Goal: Browse casually

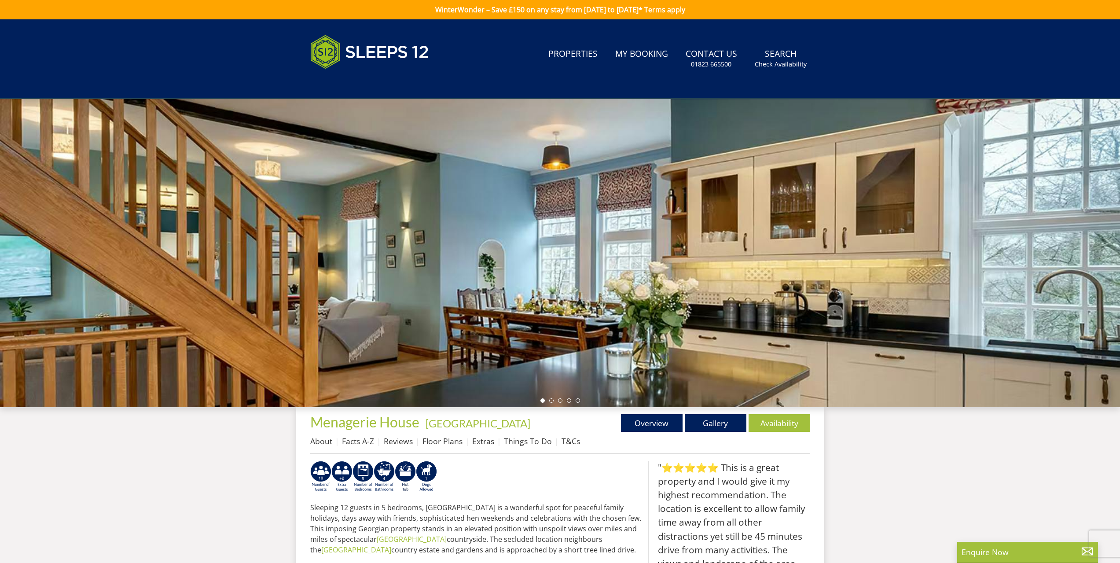
drag, startPoint x: 948, startPoint y: 273, endPoint x: 571, endPoint y: 287, distance: 376.6
click at [572, 287] on div at bounding box center [560, 253] width 1120 height 308
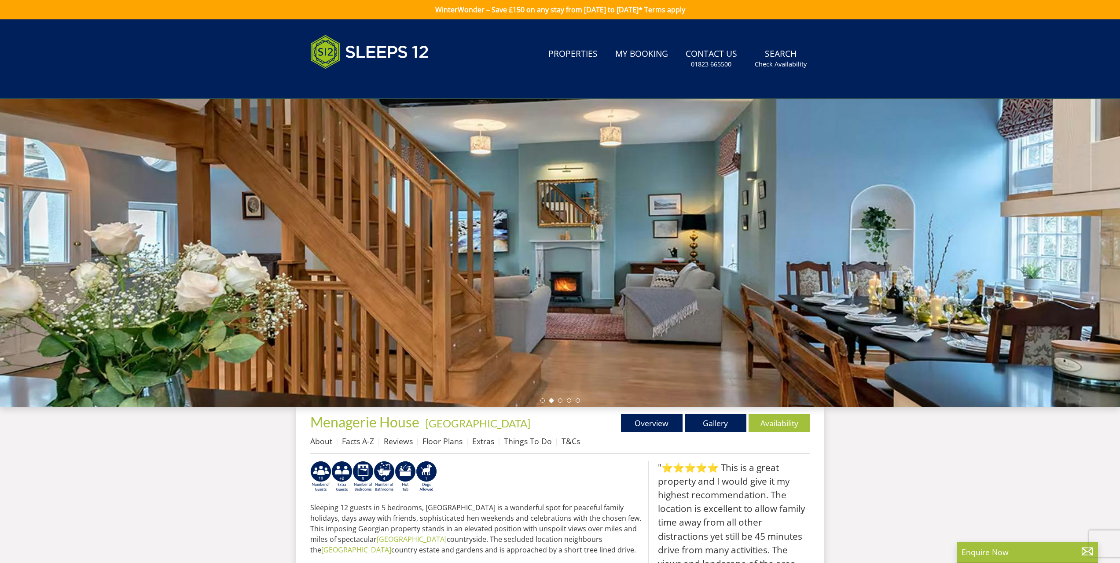
drag, startPoint x: 862, startPoint y: 277, endPoint x: 588, endPoint y: 284, distance: 274.3
click at [588, 284] on div at bounding box center [560, 253] width 1120 height 308
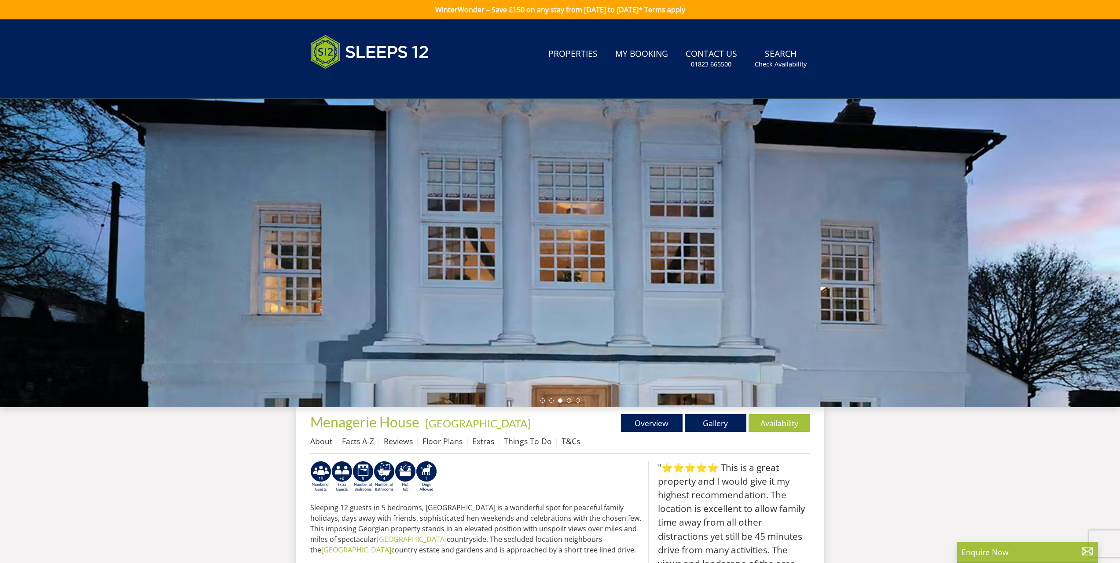
drag, startPoint x: 872, startPoint y: 266, endPoint x: 588, endPoint y: 269, distance: 284.4
click at [600, 268] on div at bounding box center [560, 253] width 1120 height 308
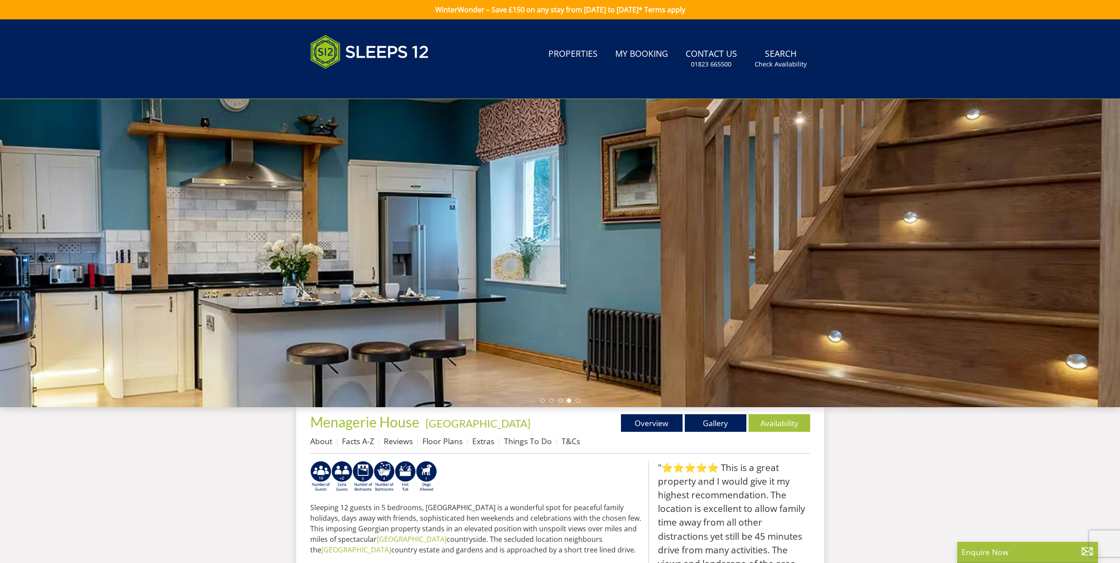
drag, startPoint x: 810, startPoint y: 251, endPoint x: 500, endPoint y: 264, distance: 310.6
click at [507, 264] on div at bounding box center [560, 253] width 1120 height 308
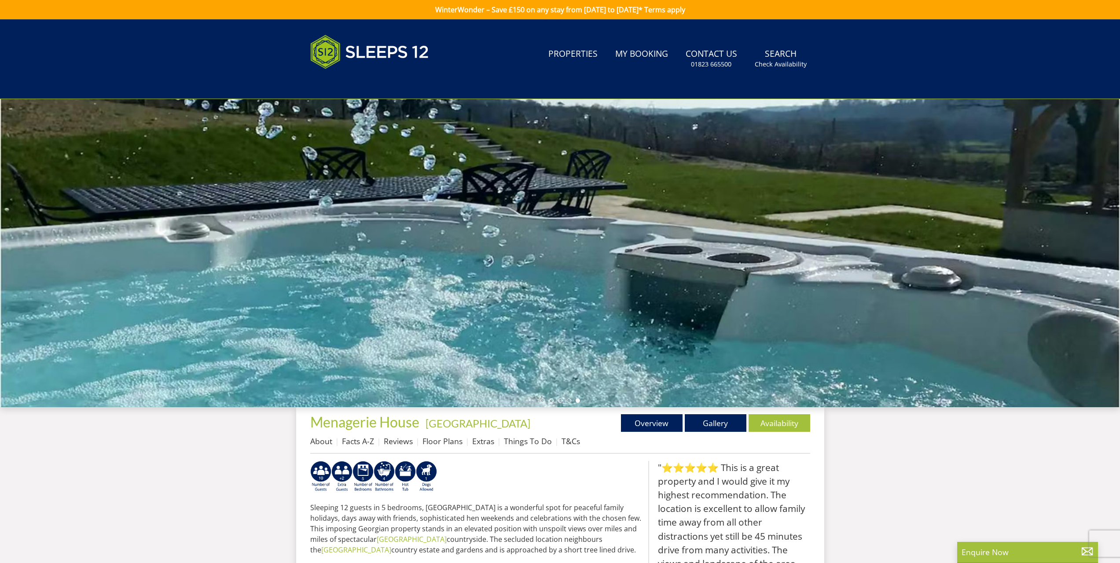
drag, startPoint x: 835, startPoint y: 223, endPoint x: 636, endPoint y: 224, distance: 199.4
click at [636, 224] on div at bounding box center [560, 253] width 1120 height 308
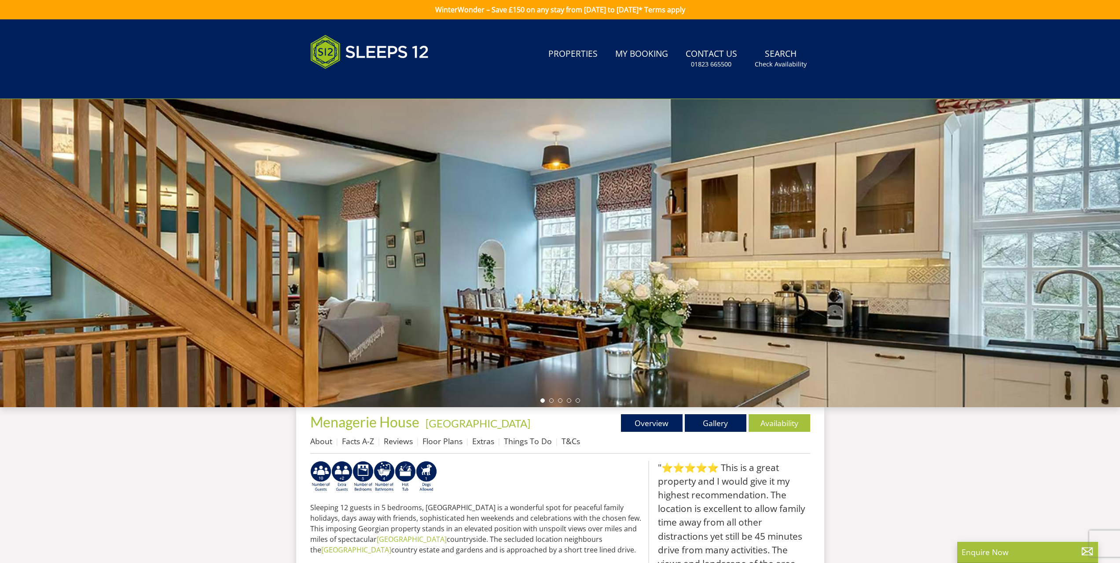
drag, startPoint x: 940, startPoint y: 229, endPoint x: 623, endPoint y: 240, distance: 317.6
click at [627, 240] on div at bounding box center [560, 253] width 1120 height 308
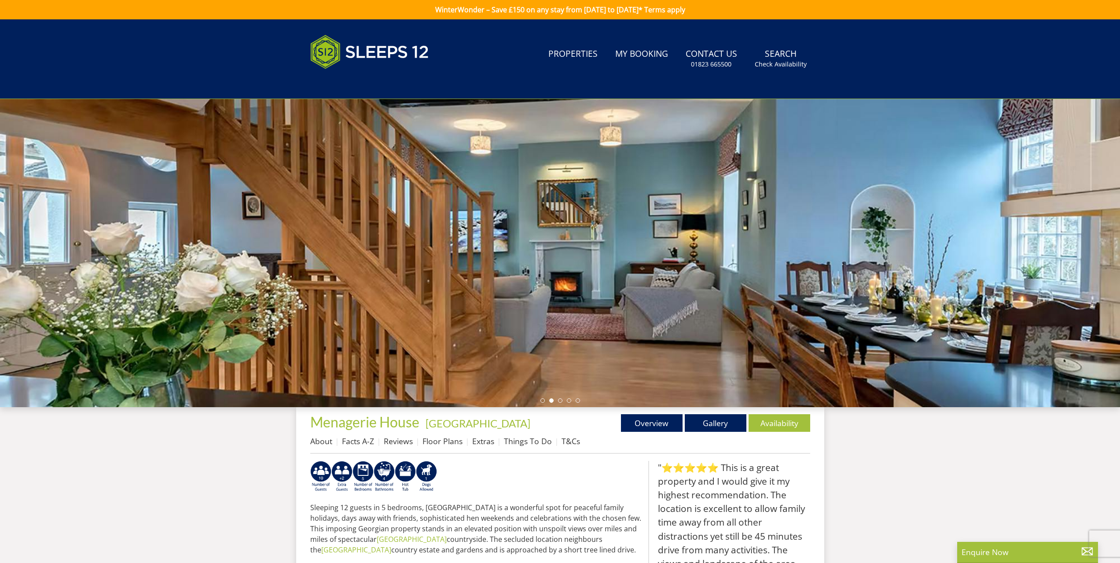
drag, startPoint x: 875, startPoint y: 236, endPoint x: 608, endPoint y: 249, distance: 267.1
click at [615, 249] on div at bounding box center [560, 253] width 1120 height 308
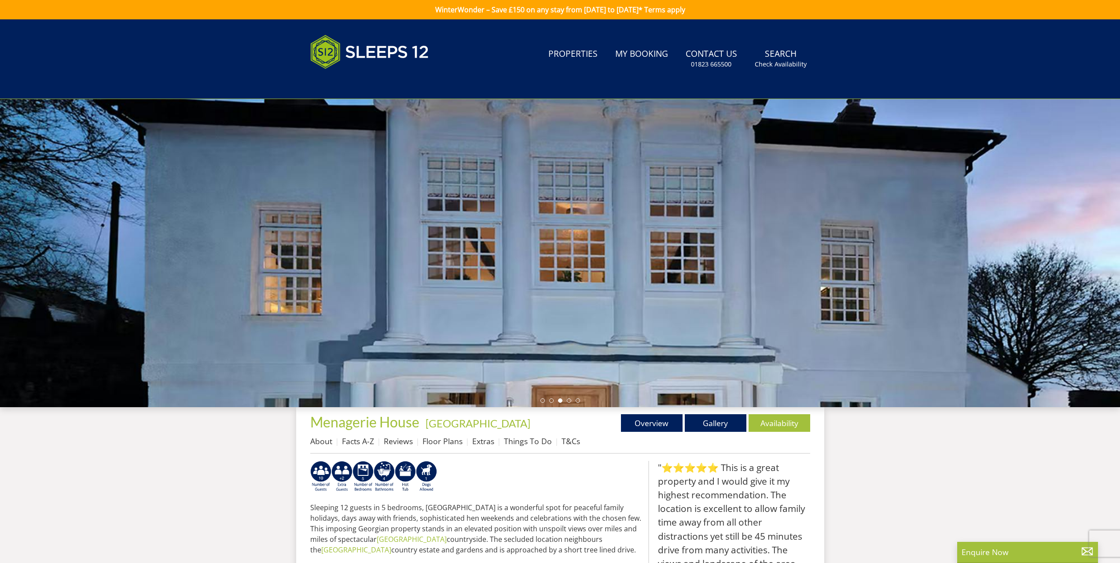
drag, startPoint x: 672, startPoint y: 247, endPoint x: 567, endPoint y: 247, distance: 104.3
click at [581, 247] on div at bounding box center [560, 253] width 1120 height 308
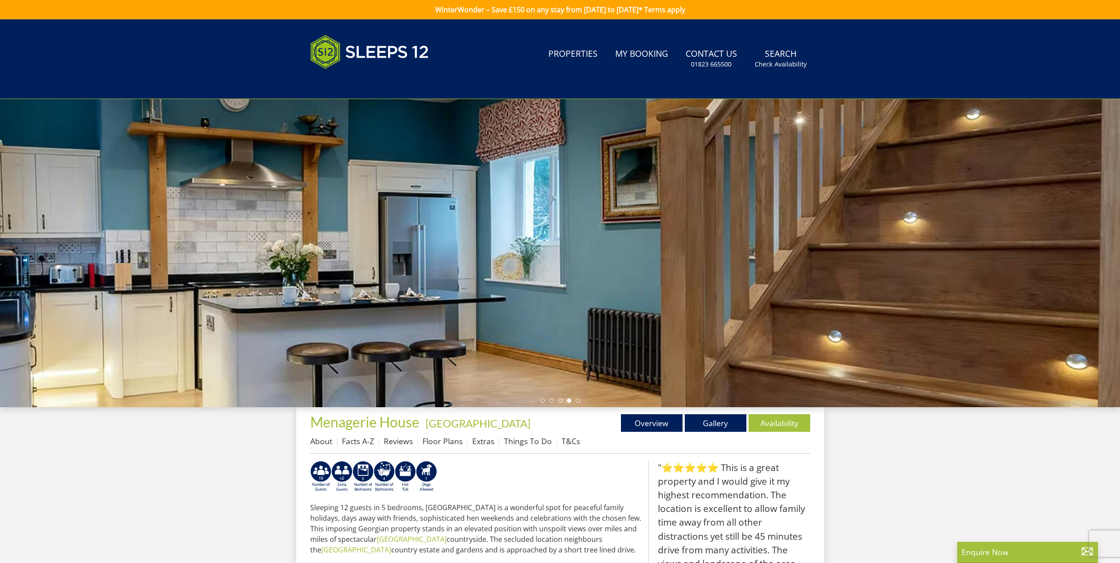
drag, startPoint x: 910, startPoint y: 247, endPoint x: 617, endPoint y: 251, distance: 293.2
click at [692, 251] on div at bounding box center [560, 253] width 1120 height 308
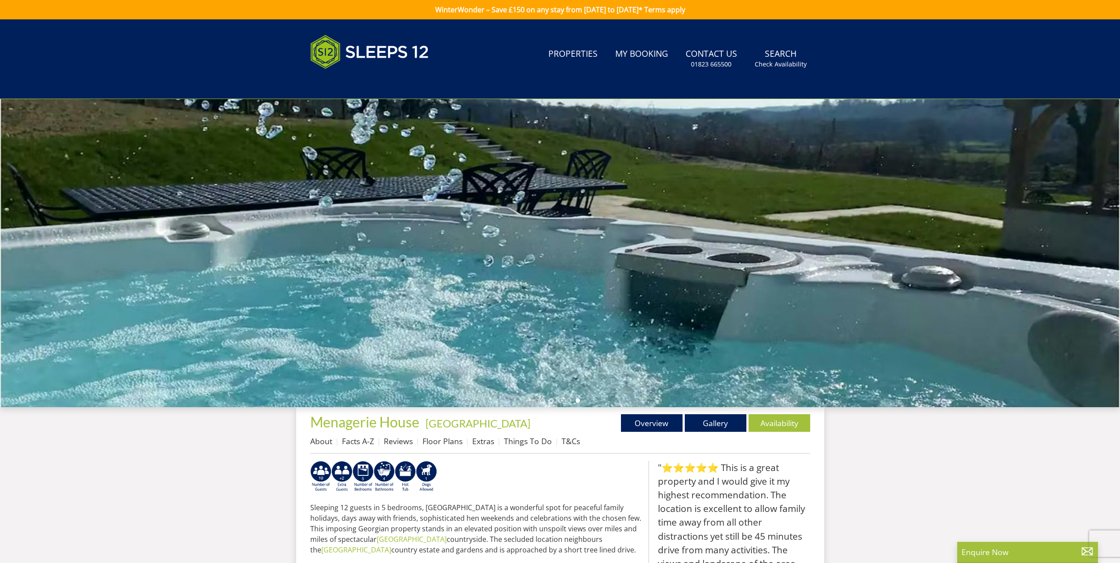
drag, startPoint x: 786, startPoint y: 243, endPoint x: 455, endPoint y: 241, distance: 330.6
click at [521, 241] on div at bounding box center [560, 253] width 1120 height 308
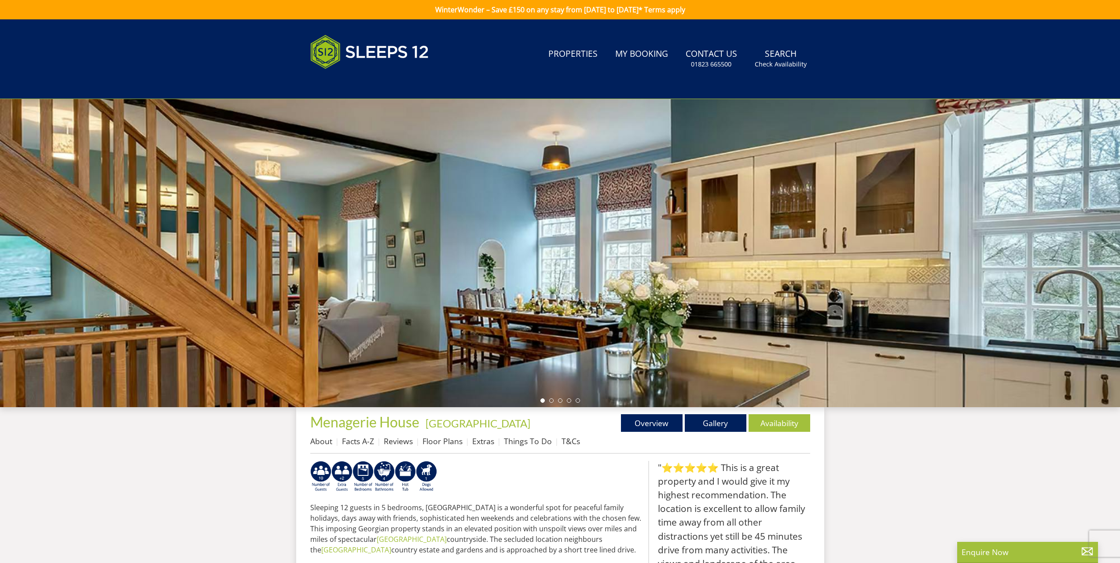
drag, startPoint x: 765, startPoint y: 239, endPoint x: 657, endPoint y: 247, distance: 107.7
click at [675, 240] on div at bounding box center [560, 253] width 1120 height 308
